Goal: Complete application form: Complete application form

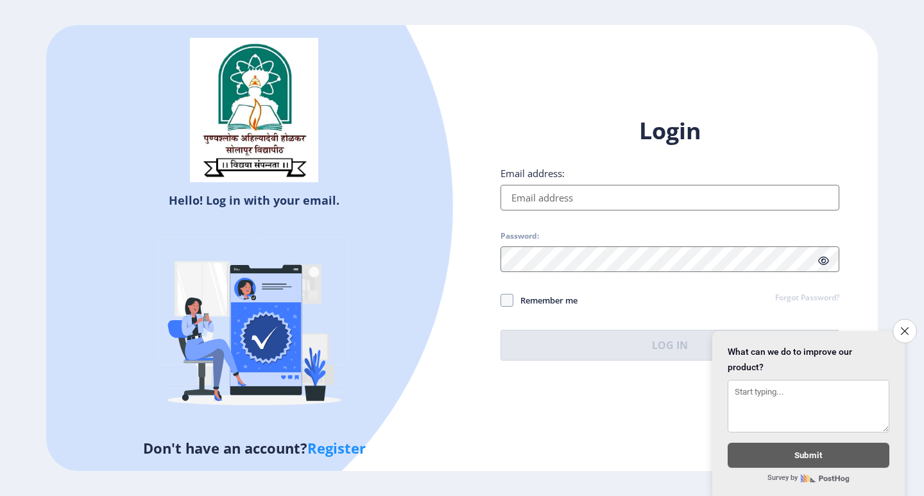
click at [607, 191] on input "Email address:" at bounding box center [670, 198] width 339 height 26
type input "[EMAIL_ADDRESS][DOMAIN_NAME]"
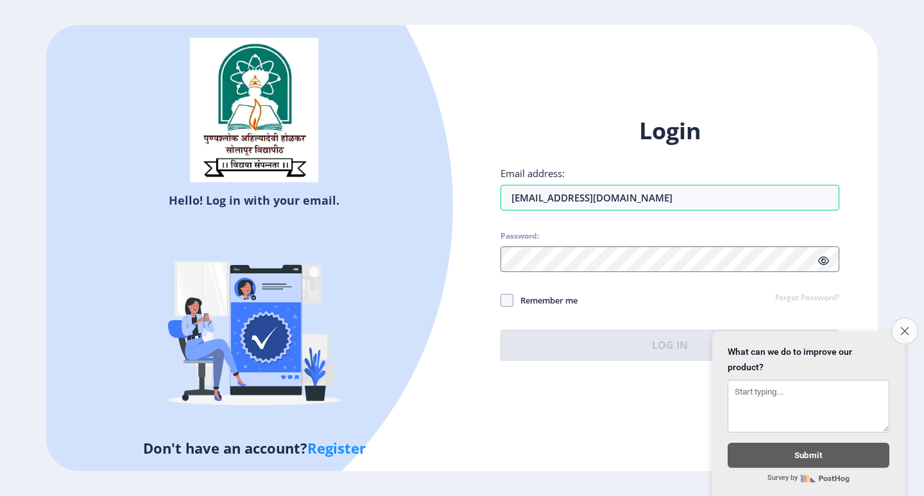
click at [905, 327] on icon "Close survey" at bounding box center [905, 331] width 8 height 8
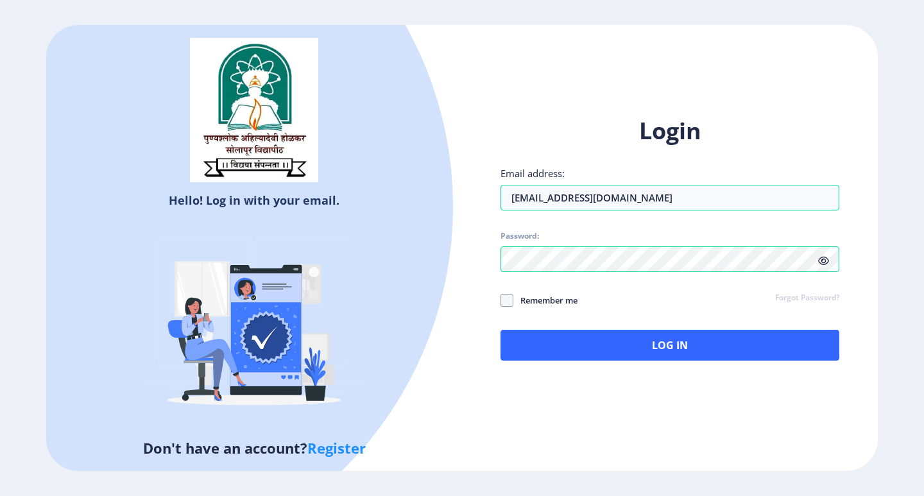
click at [826, 262] on icon at bounding box center [824, 261] width 11 height 10
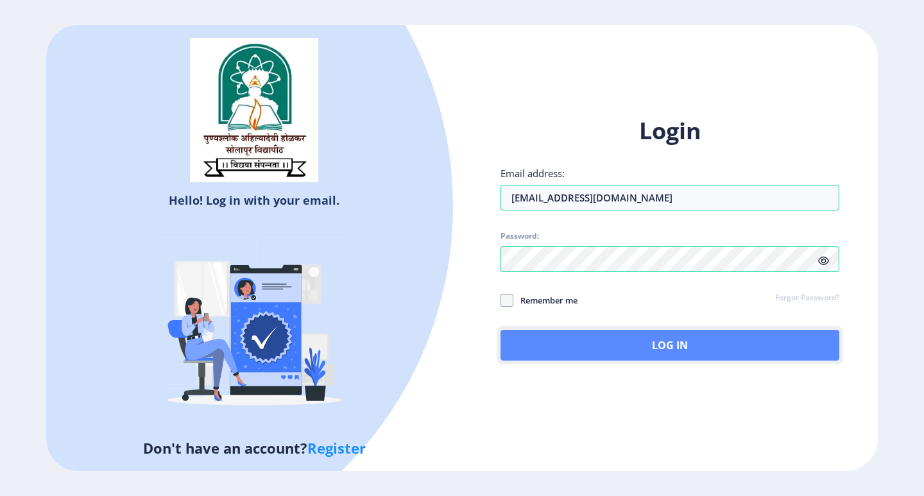
click at [687, 350] on button "Log In" at bounding box center [670, 345] width 339 height 31
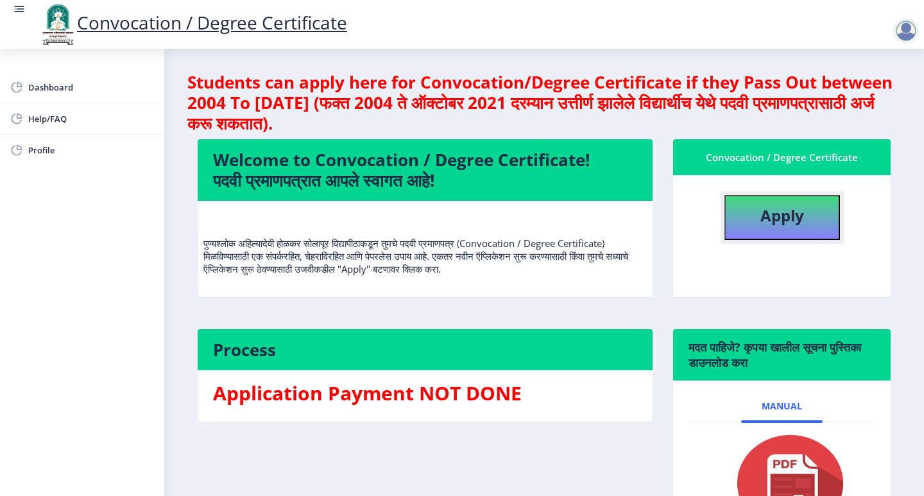
click at [785, 224] on b "Apply" at bounding box center [783, 215] width 44 height 21
select select
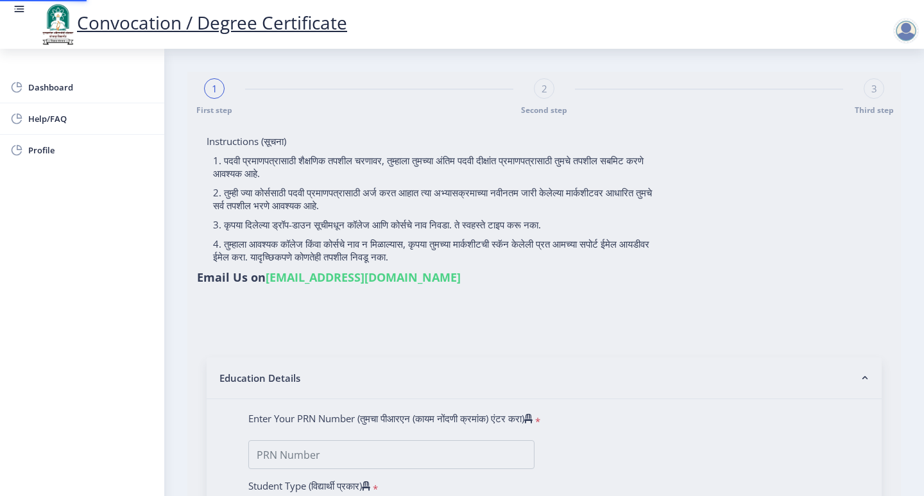
type input "Akshay Kuber Mate"
type input "Savita"
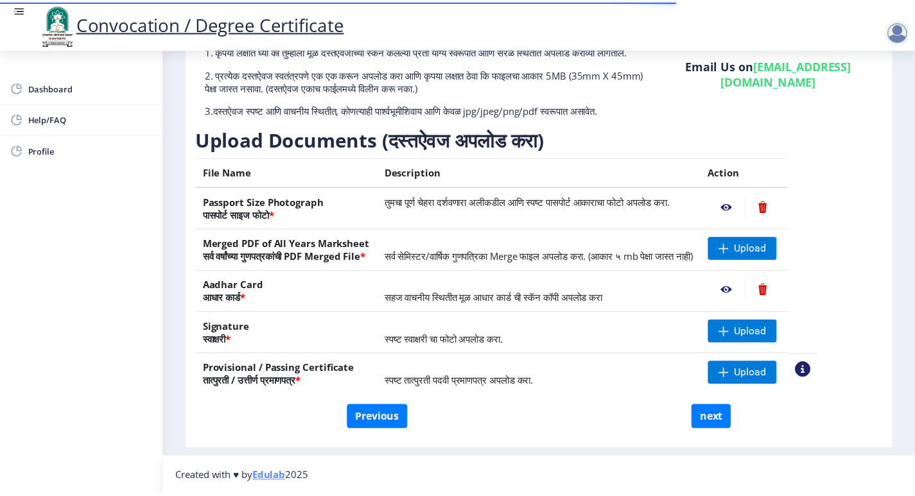
scroll to position [62, 0]
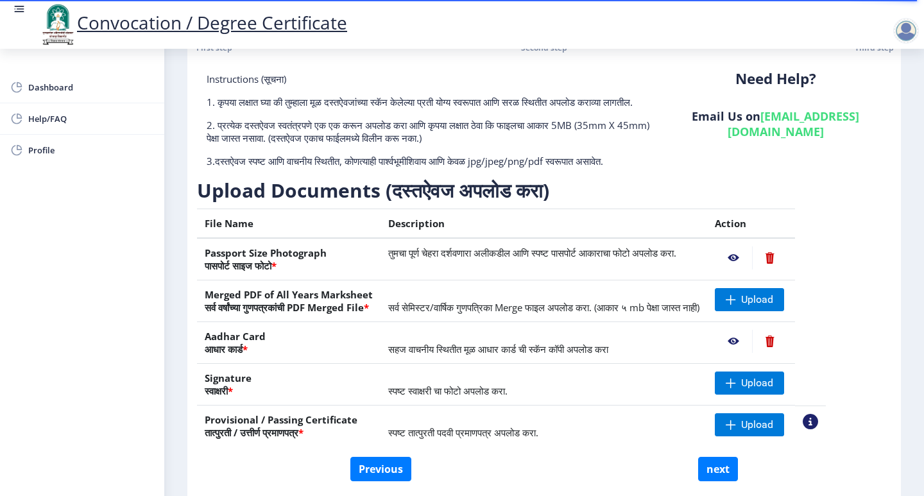
click at [752, 268] on nb-action at bounding box center [733, 258] width 37 height 23
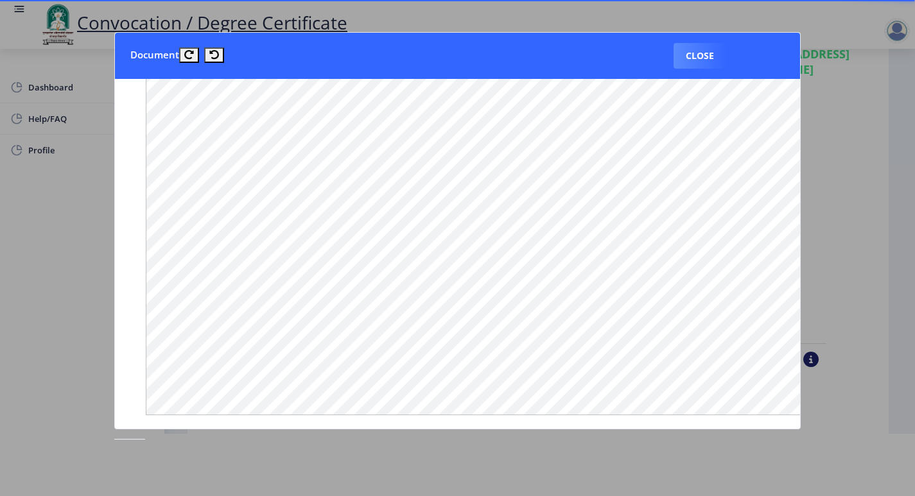
scroll to position [770, 0]
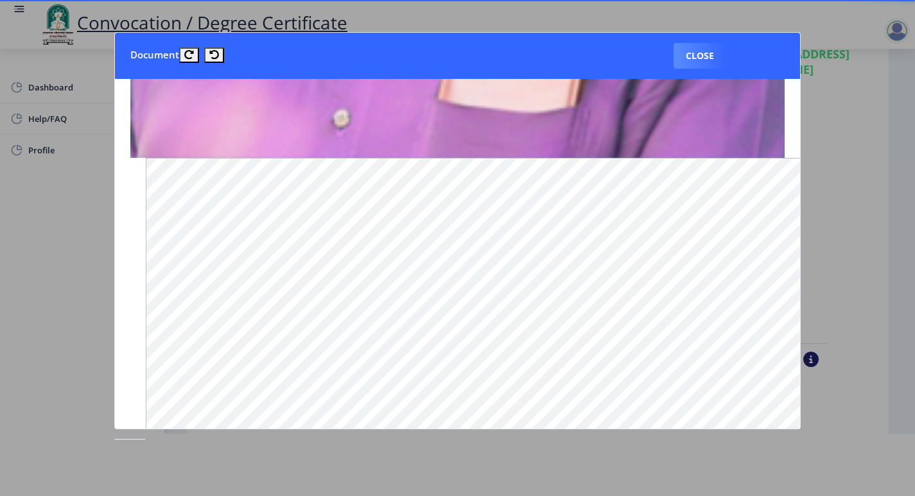
click at [700, 49] on button "Close" at bounding box center [699, 56] width 53 height 26
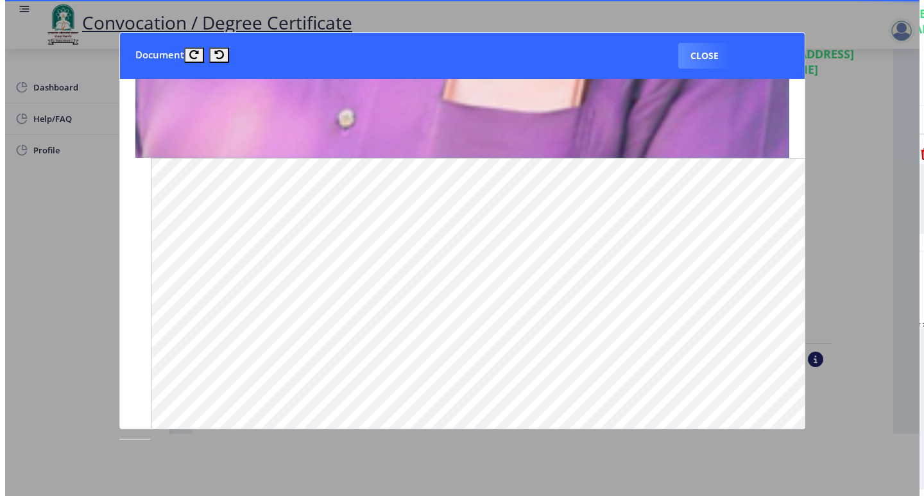
scroll to position [1, 0]
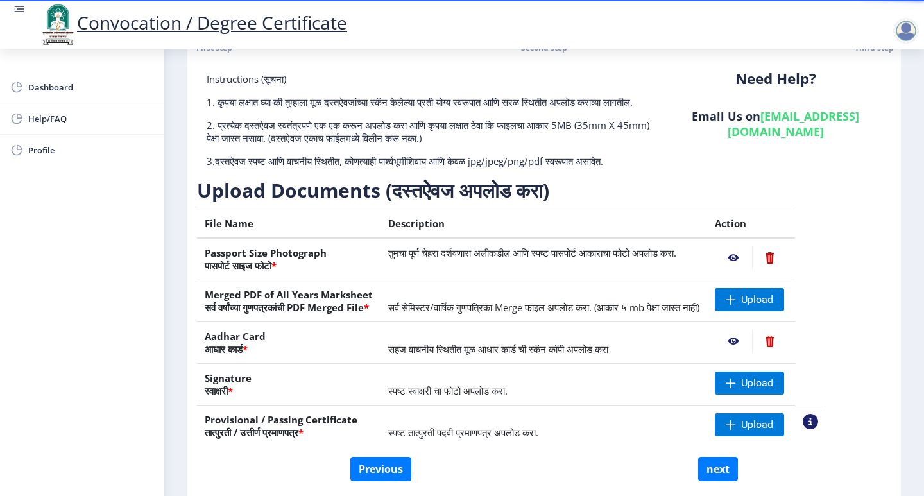
click at [752, 353] on nb-action at bounding box center [733, 341] width 37 height 23
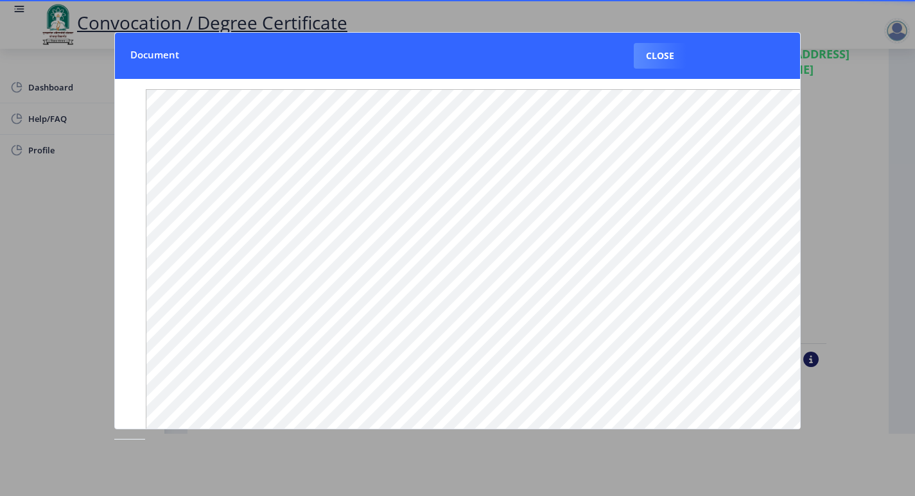
scroll to position [126, 0]
click at [655, 60] on button "Close" at bounding box center [660, 56] width 53 height 26
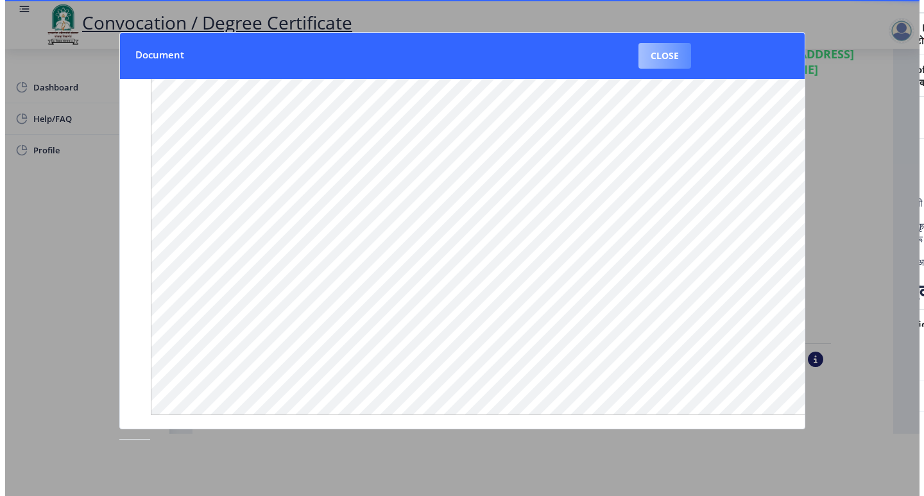
scroll to position [1, 0]
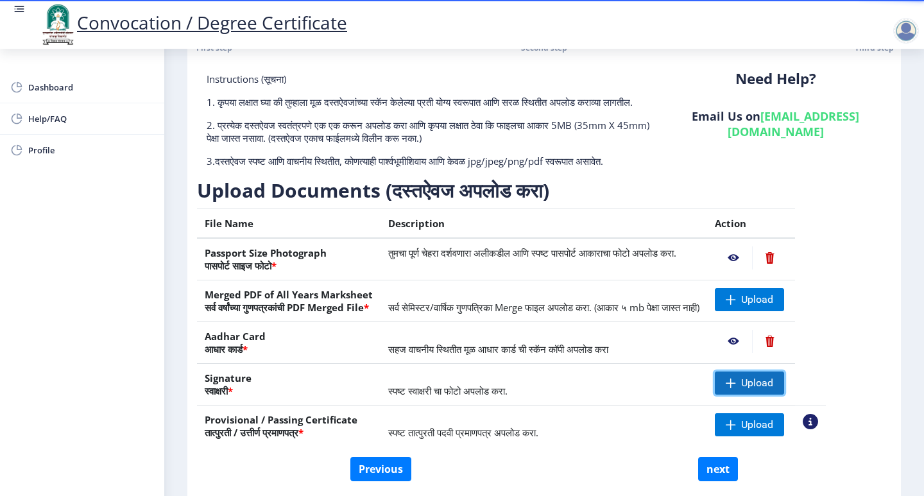
click at [768, 392] on span "Upload" at bounding box center [749, 383] width 69 height 23
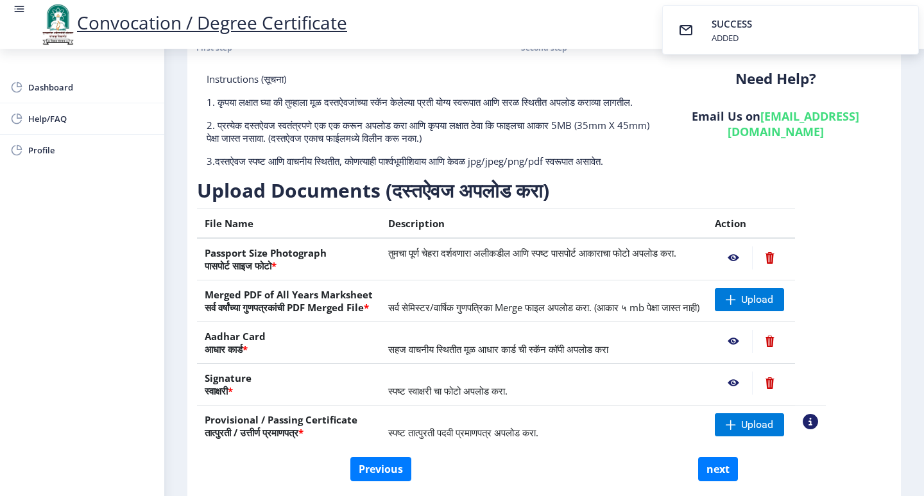
scroll to position [126, 0]
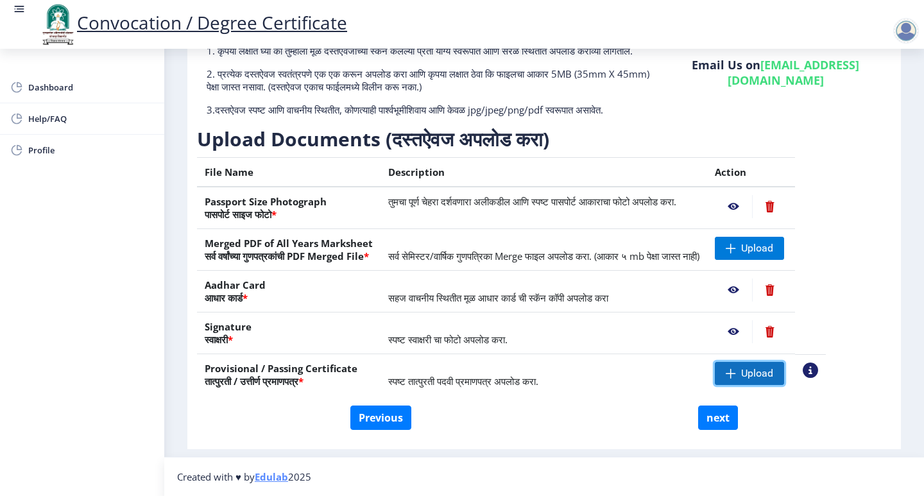
click at [736, 369] on span at bounding box center [731, 374] width 10 height 10
click at [819, 364] on nb-action at bounding box center [810, 370] width 15 height 15
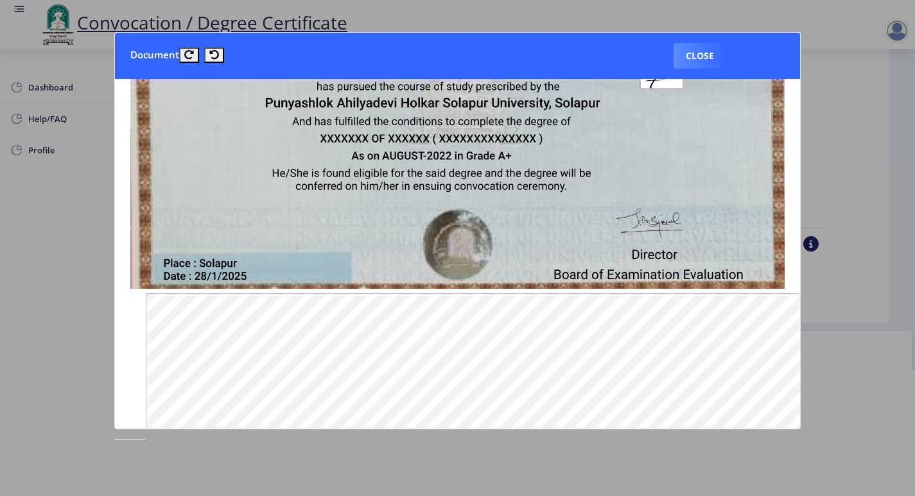
scroll to position [64, 0]
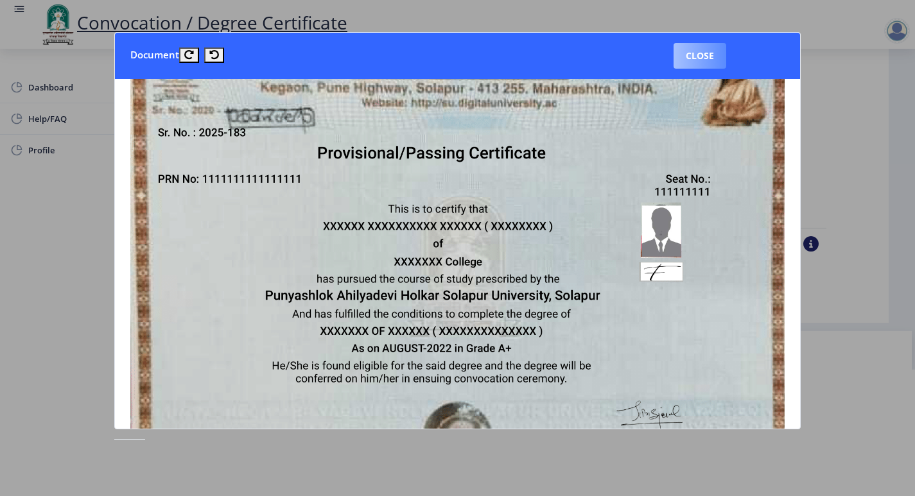
click at [707, 59] on button "Close" at bounding box center [699, 56] width 53 height 26
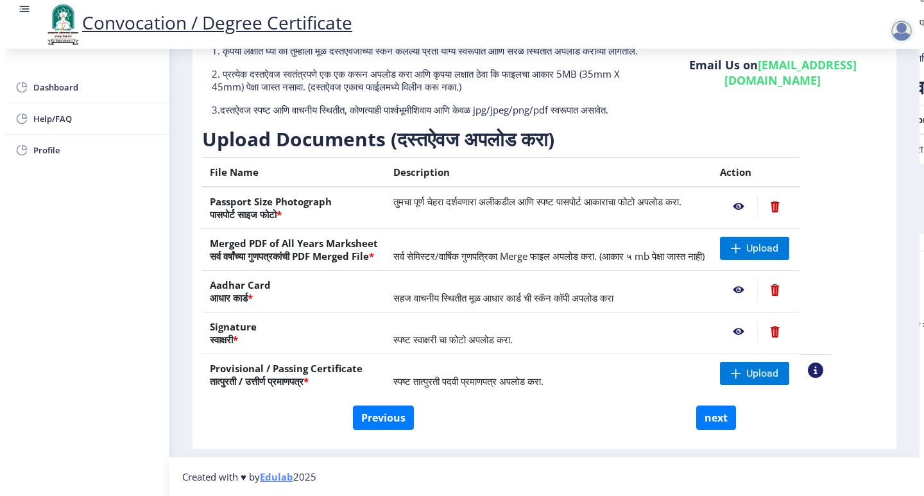
scroll to position [1, 0]
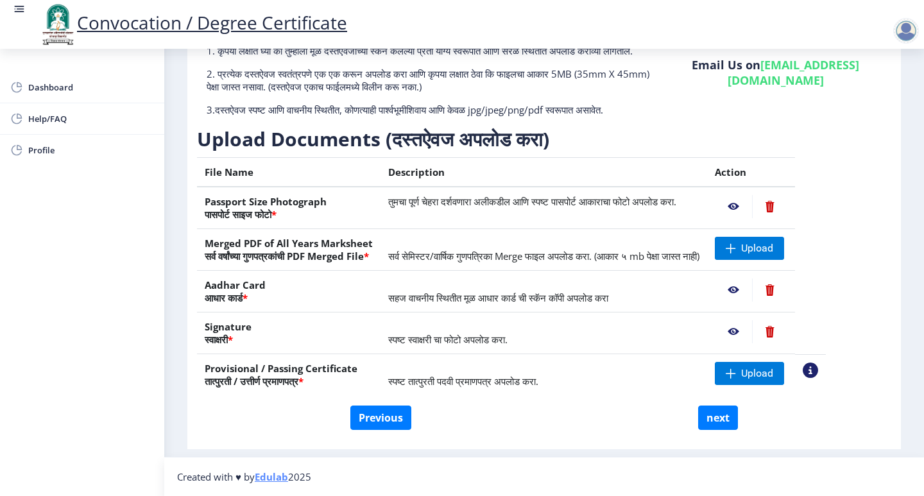
click at [826, 244] on table "File Name Description Action Passport Size Photograph पासपोर्ट साइज फोटो * तुमच…" at bounding box center [511, 276] width 629 height 238
click at [703, 417] on button "next" at bounding box center [719, 418] width 40 height 24
select select
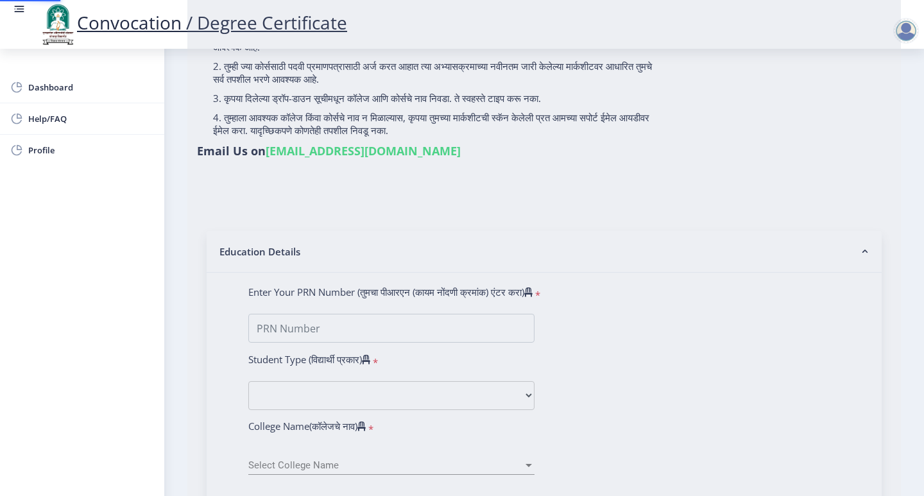
scroll to position [0, 0]
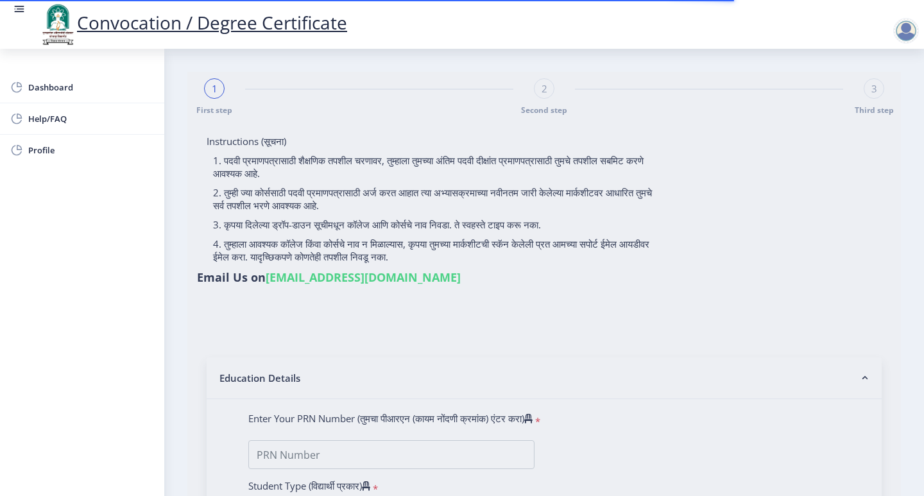
type input "Akshay Kuber Mate"
type input "Savita"
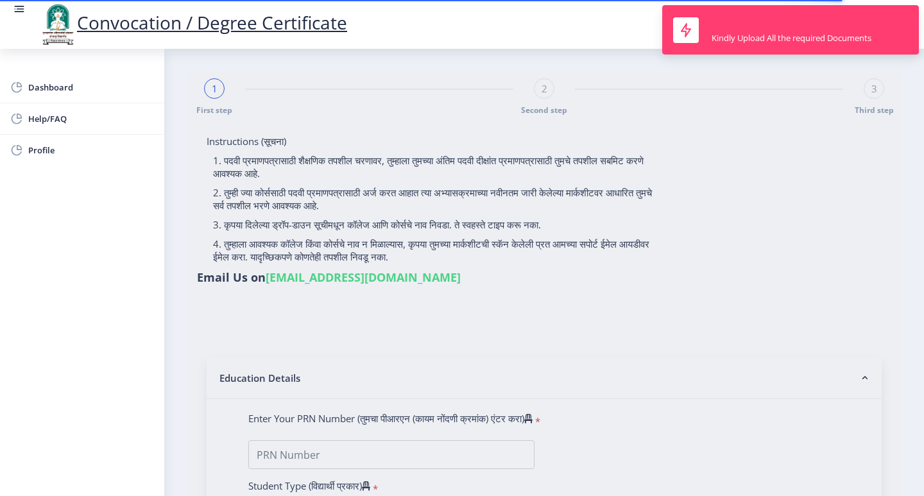
type input "2012032500082842"
select select "Regular"
select select "2015"
select select "March"
select select "FIRST CLASS WITH DISTINCTION"
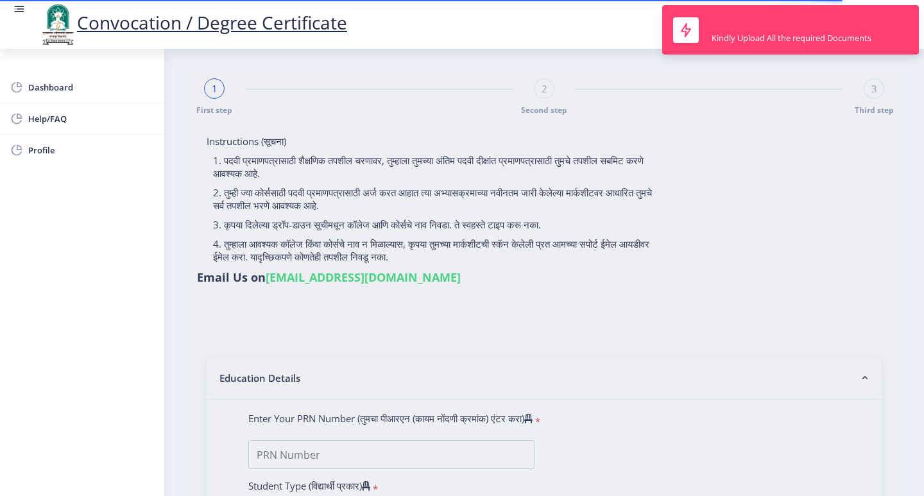
type input "121921"
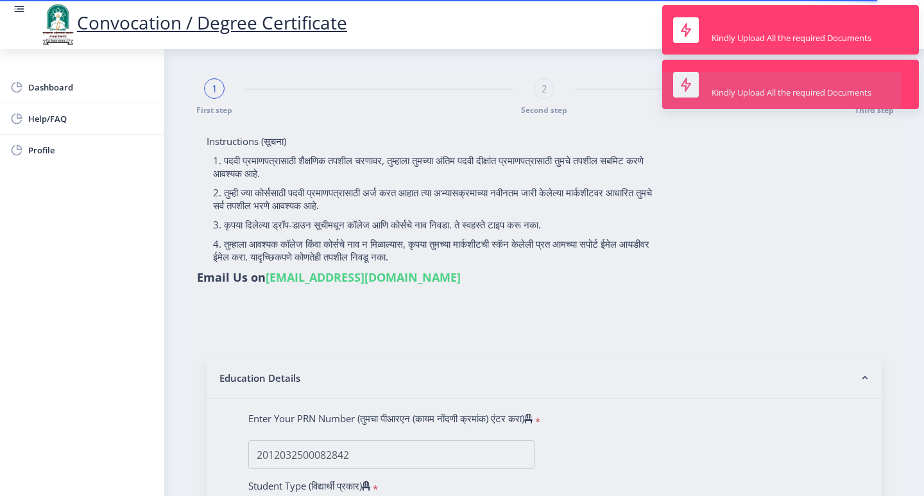
select select "Economics"
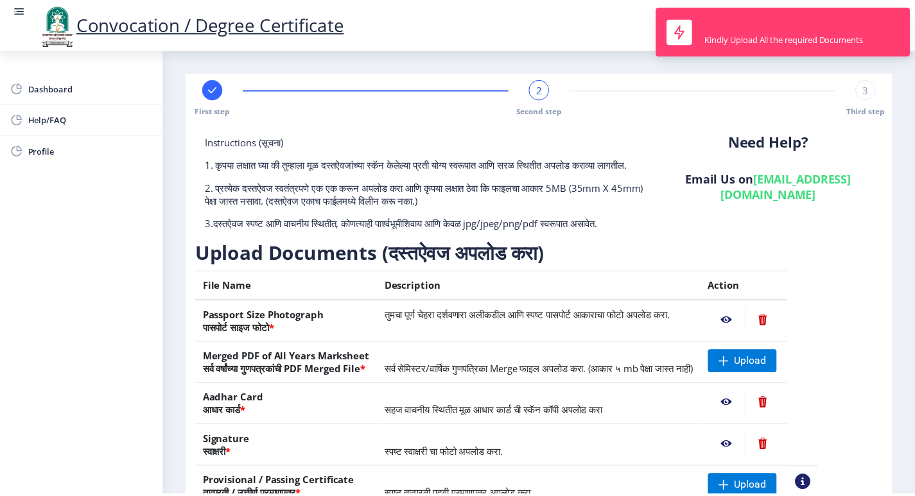
scroll to position [64, 0]
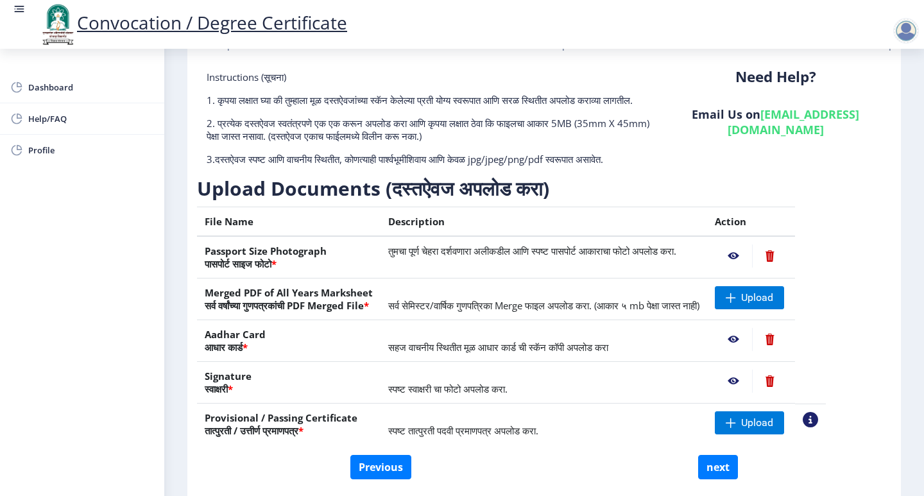
click at [752, 393] on nb-action at bounding box center [733, 381] width 37 height 23
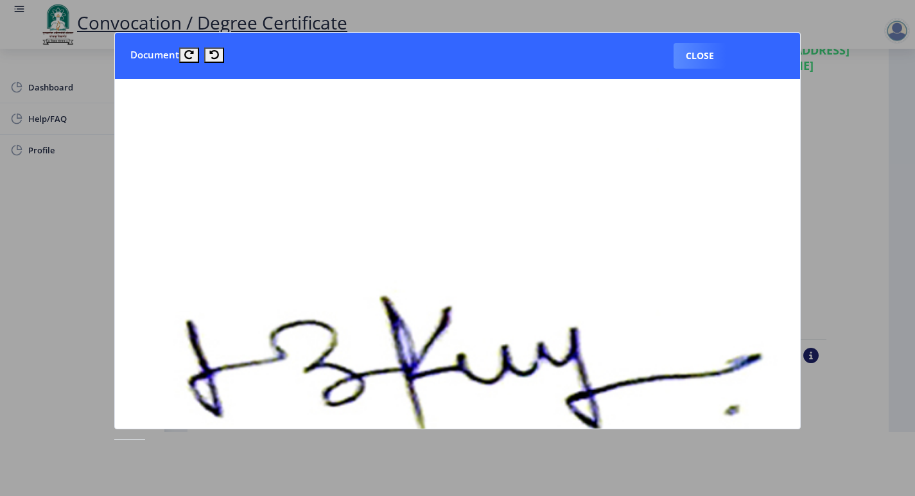
scroll to position [128, 0]
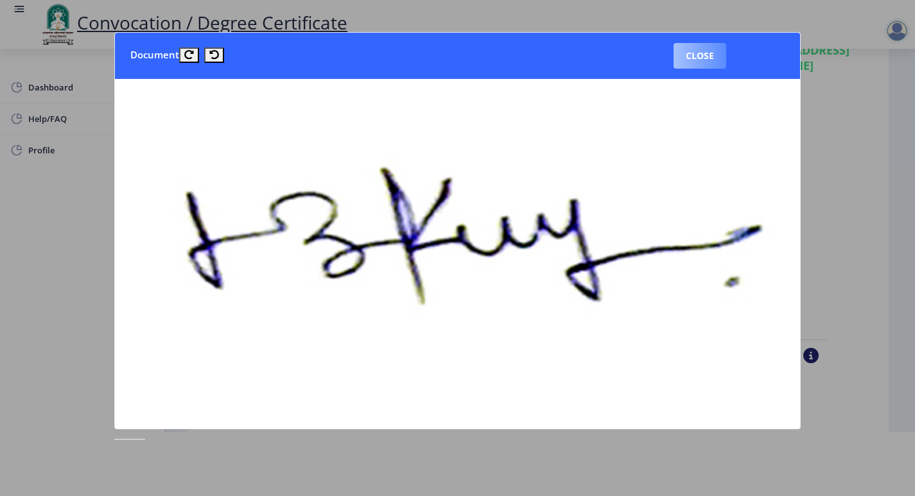
click at [693, 59] on button "Close" at bounding box center [699, 56] width 53 height 26
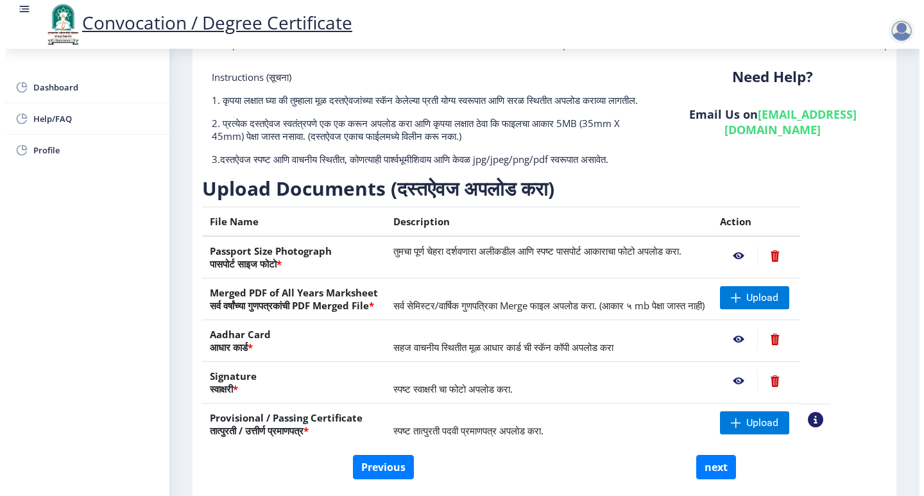
scroll to position [1, 0]
